Goal: Entertainment & Leisure: Consume media (video, audio)

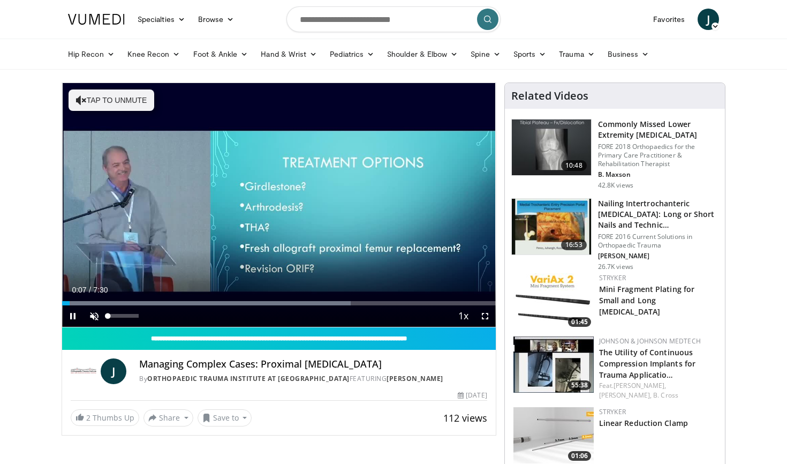
click at [97, 315] on span "Video Player" at bounding box center [94, 315] width 21 height 21
click at [484, 312] on span "Video Player" at bounding box center [484, 315] width 21 height 21
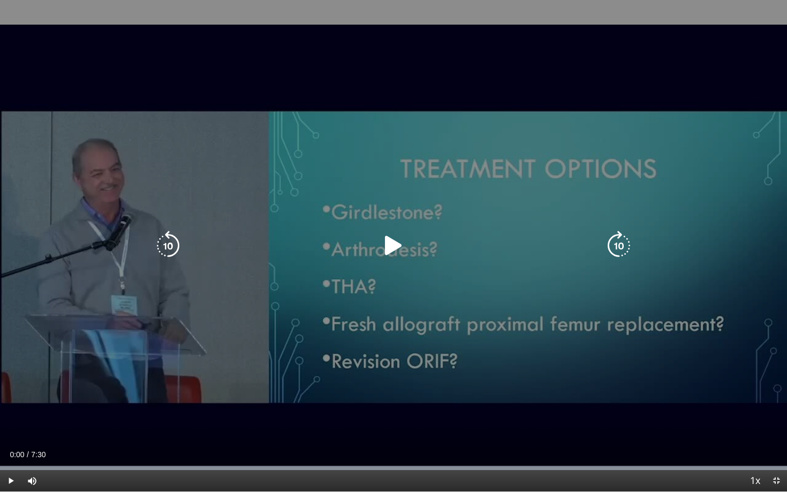
drag, startPoint x: 25, startPoint y: 464, endPoint x: 0, endPoint y: 466, distance: 25.3
click at [0, 463] on div "Loaded : 99.97% 0:00 0:00" at bounding box center [393, 465] width 787 height 10
click at [416, 245] on div "Video Player" at bounding box center [393, 245] width 472 height 21
click at [396, 249] on icon "Video Player" at bounding box center [394, 246] width 30 height 30
